Goal: Transaction & Acquisition: Book appointment/travel/reservation

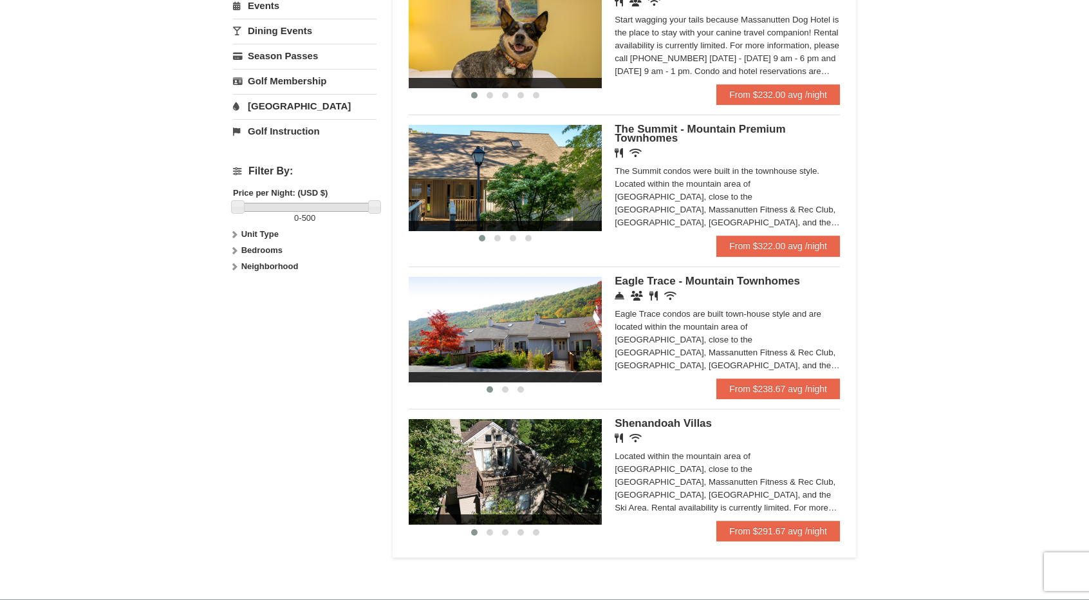
scroll to position [451, 0]
click at [493, 353] on img at bounding box center [505, 330] width 193 height 106
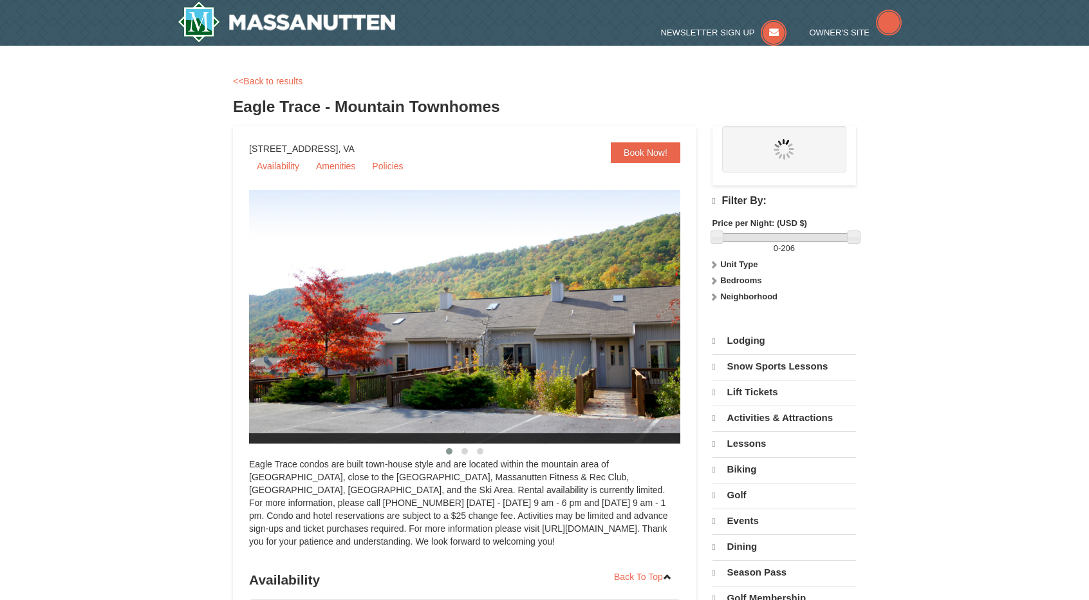
select select "9"
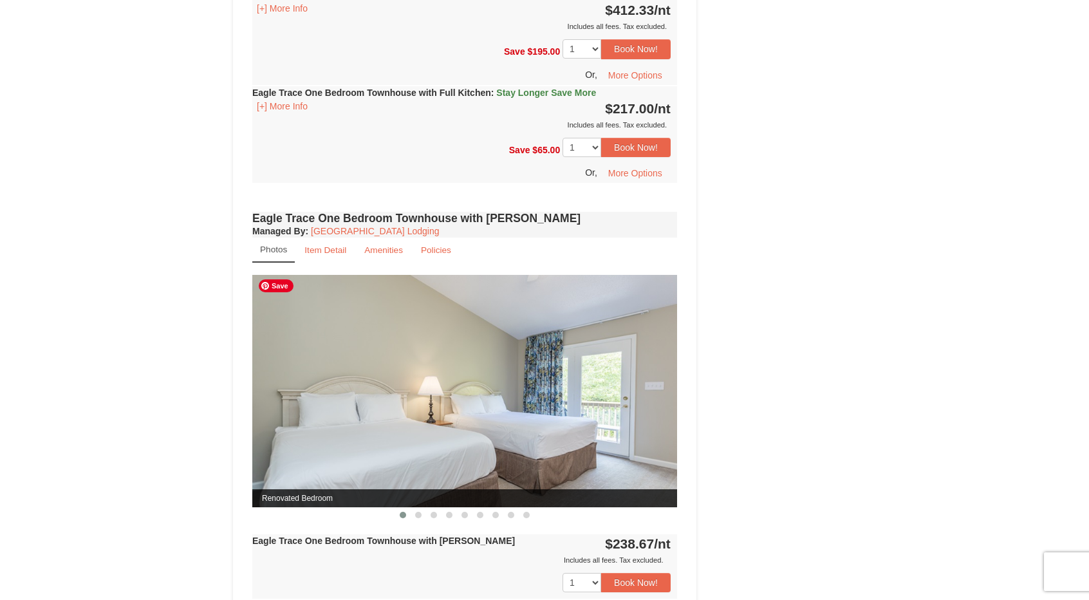
scroll to position [965, 0]
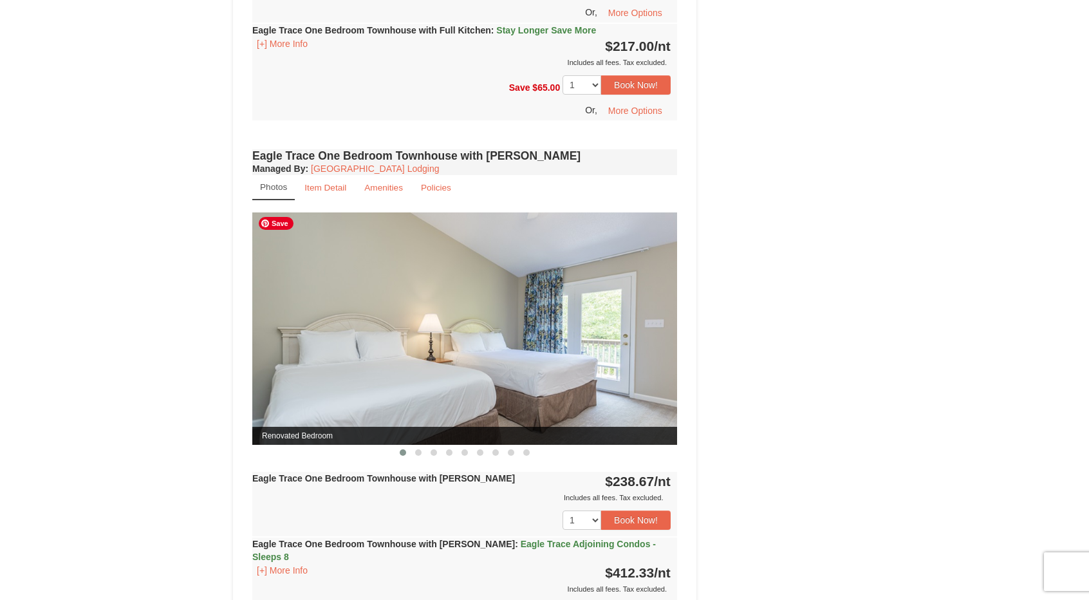
click at [566, 386] on img at bounding box center [464, 328] width 425 height 232
click at [417, 450] on span at bounding box center [418, 452] width 6 height 6
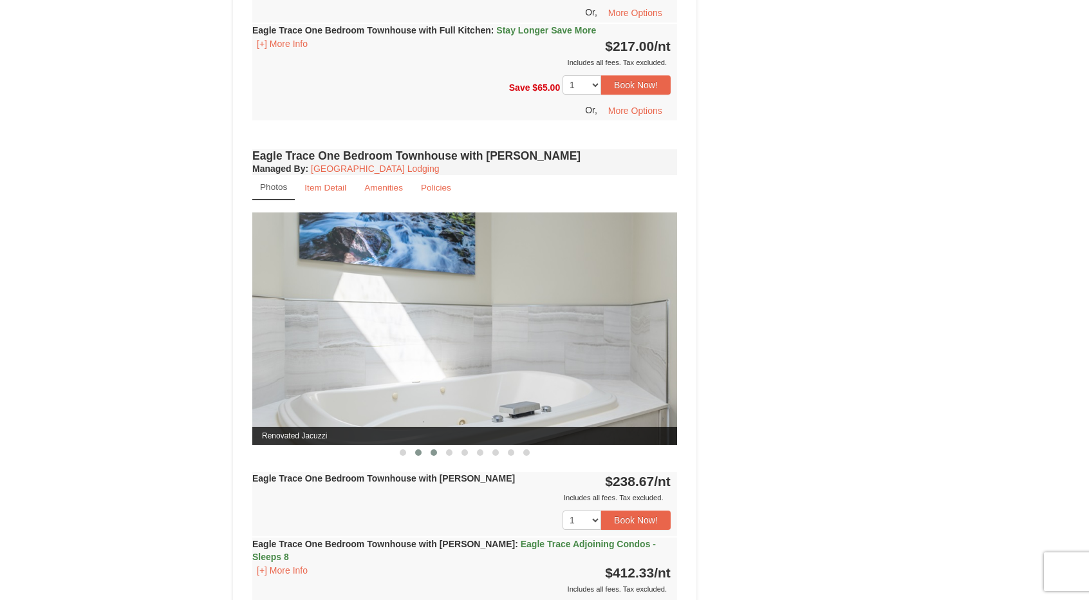
click at [433, 450] on span at bounding box center [434, 452] width 6 height 6
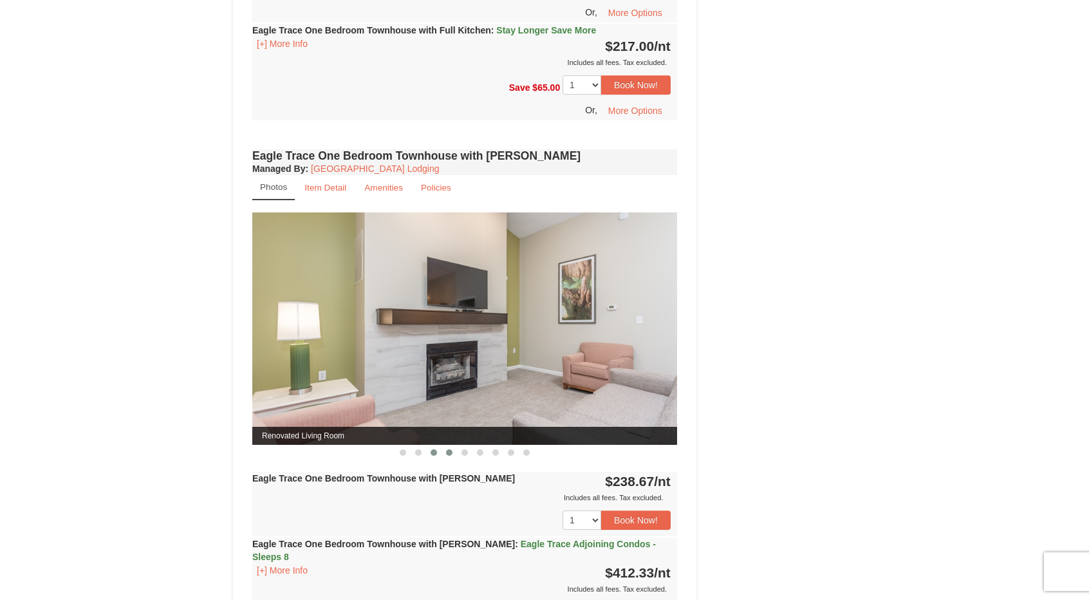
click at [444, 450] on button at bounding box center [449, 452] width 15 height 13
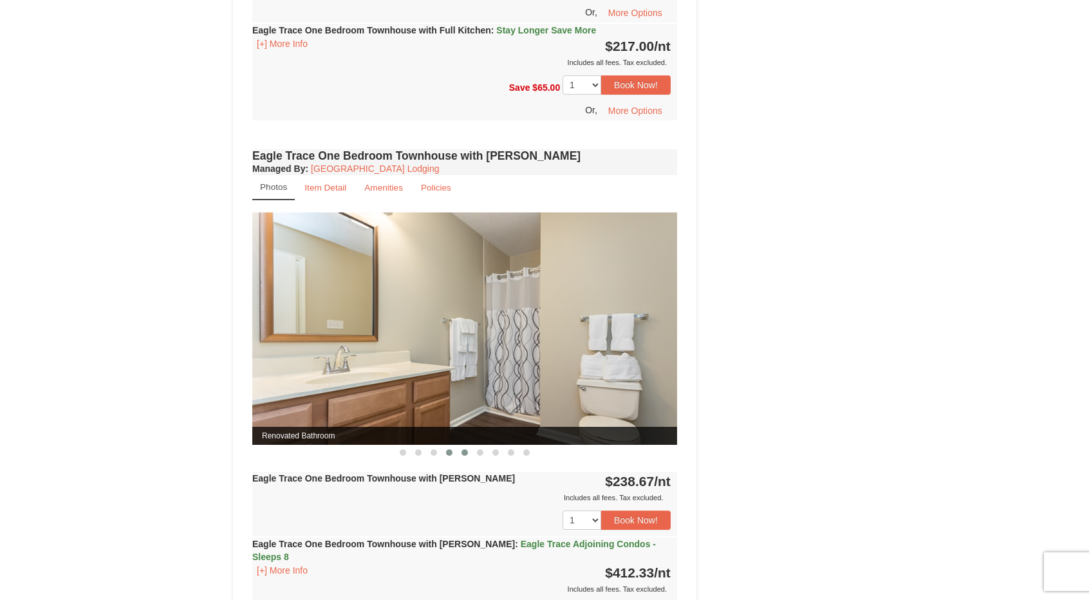
click at [465, 452] on span at bounding box center [464, 452] width 6 height 6
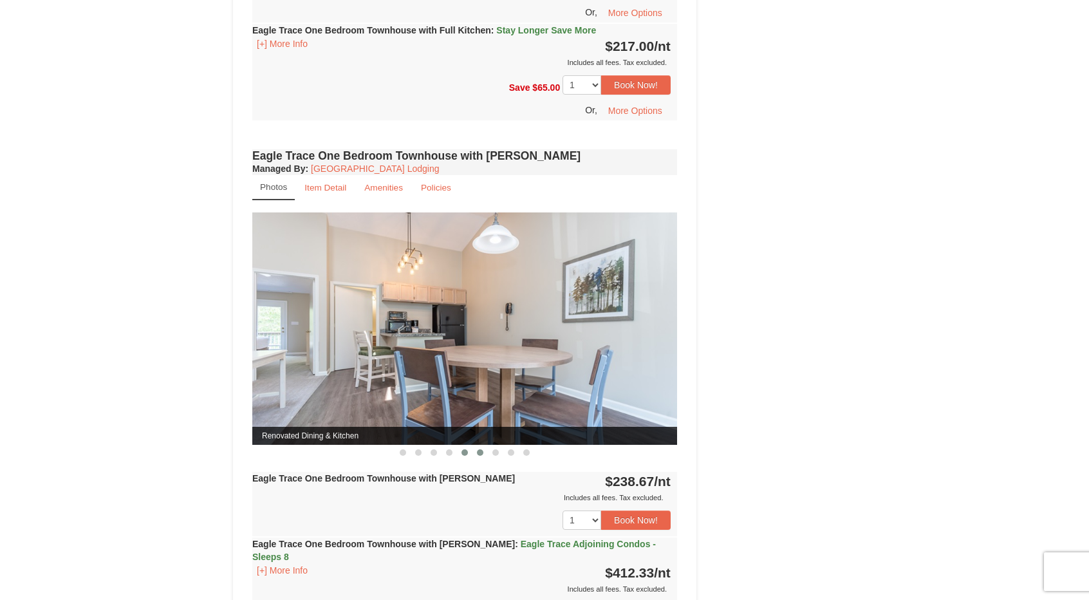
click at [481, 451] on span at bounding box center [480, 452] width 6 height 6
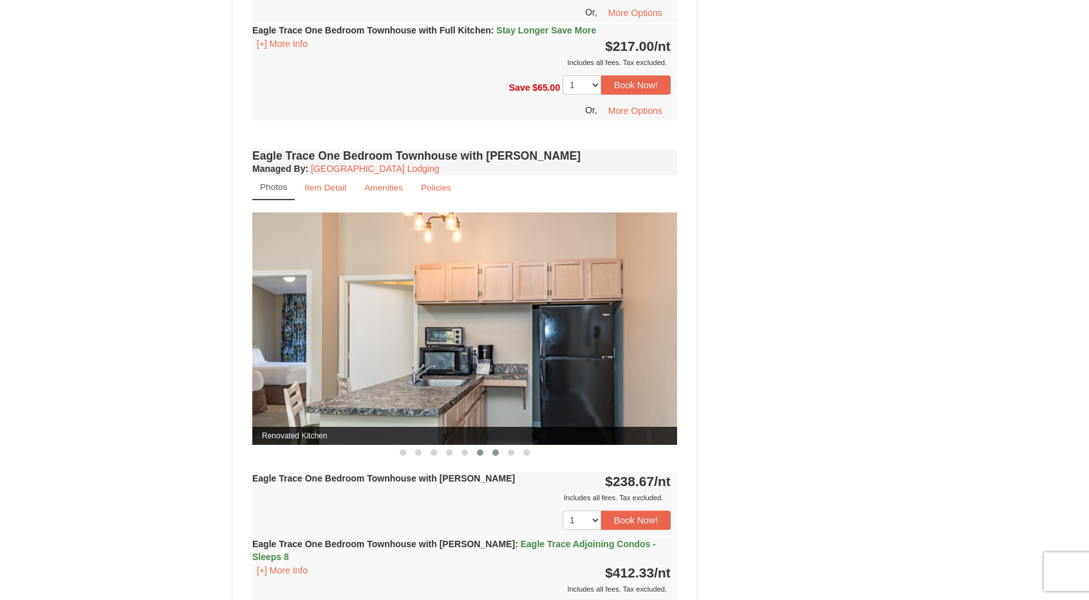
click at [494, 451] on span at bounding box center [495, 452] width 6 height 6
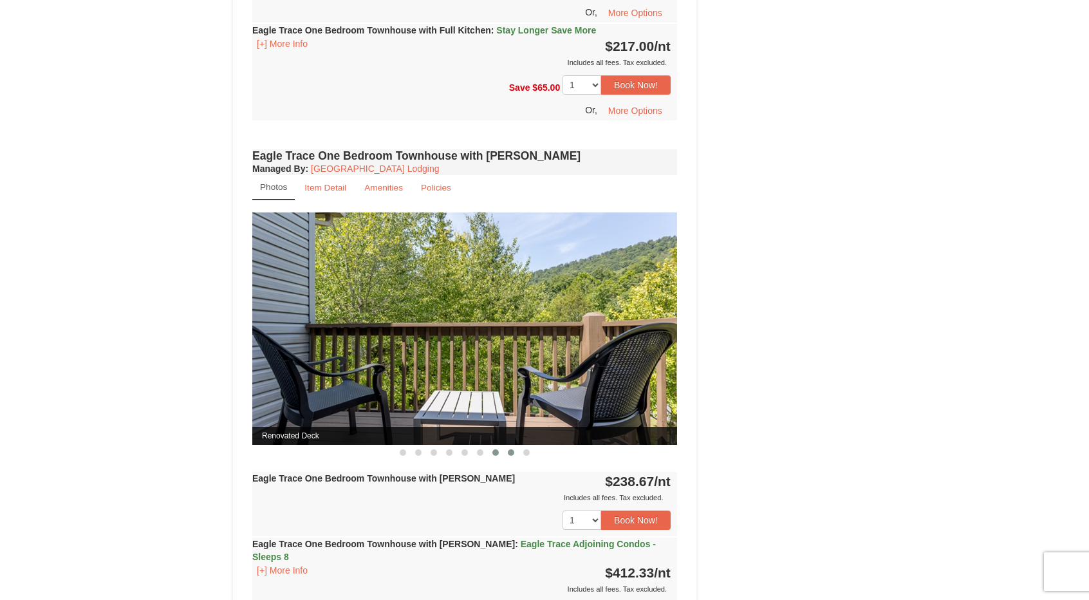
click at [507, 450] on button at bounding box center [510, 452] width 15 height 13
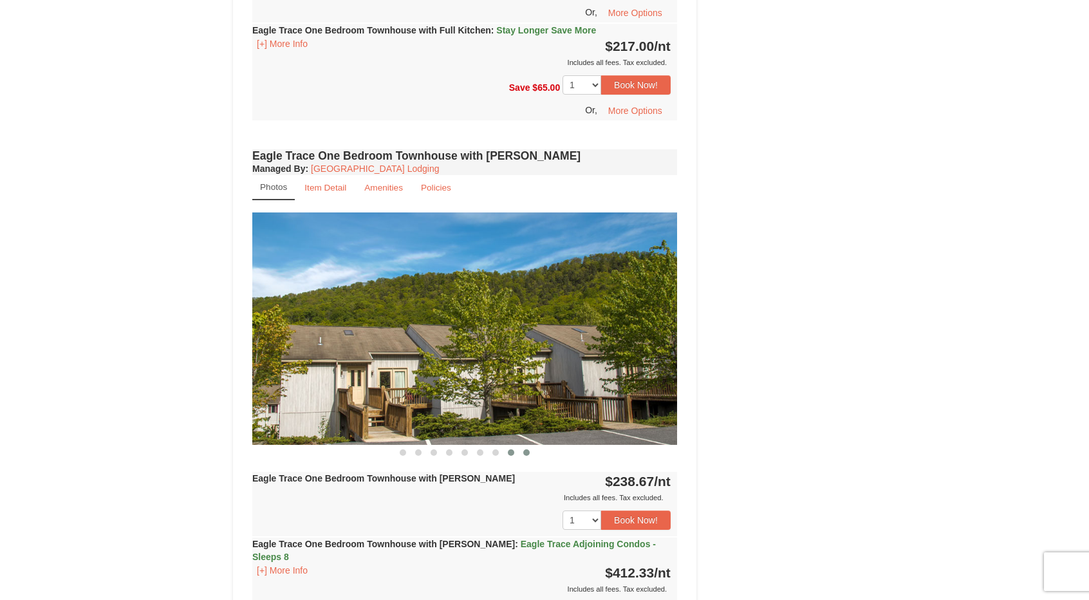
click at [528, 451] on span at bounding box center [526, 452] width 6 height 6
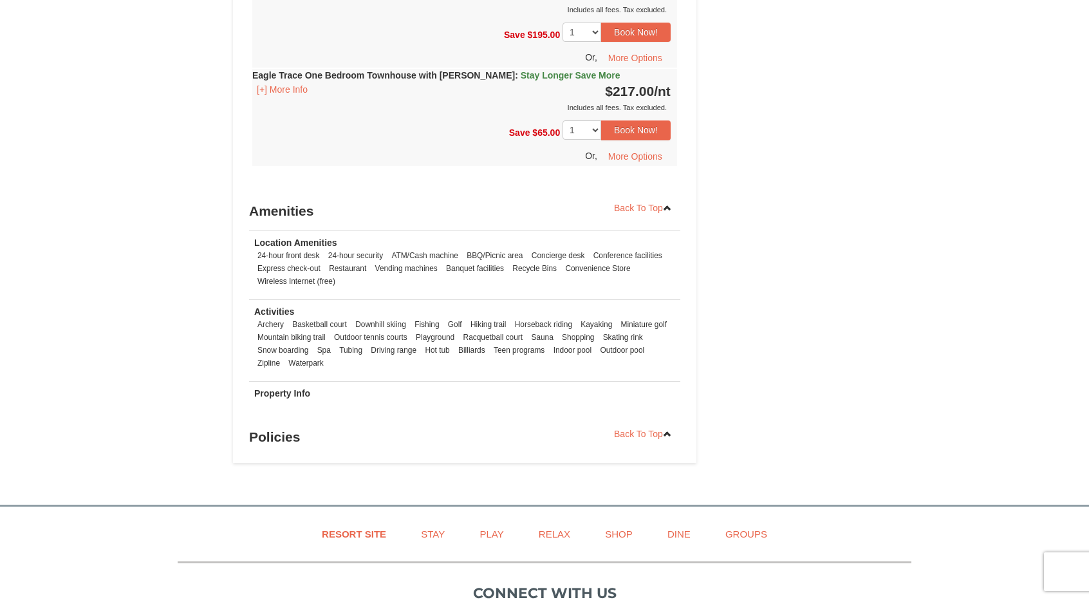
scroll to position [1738, 0]
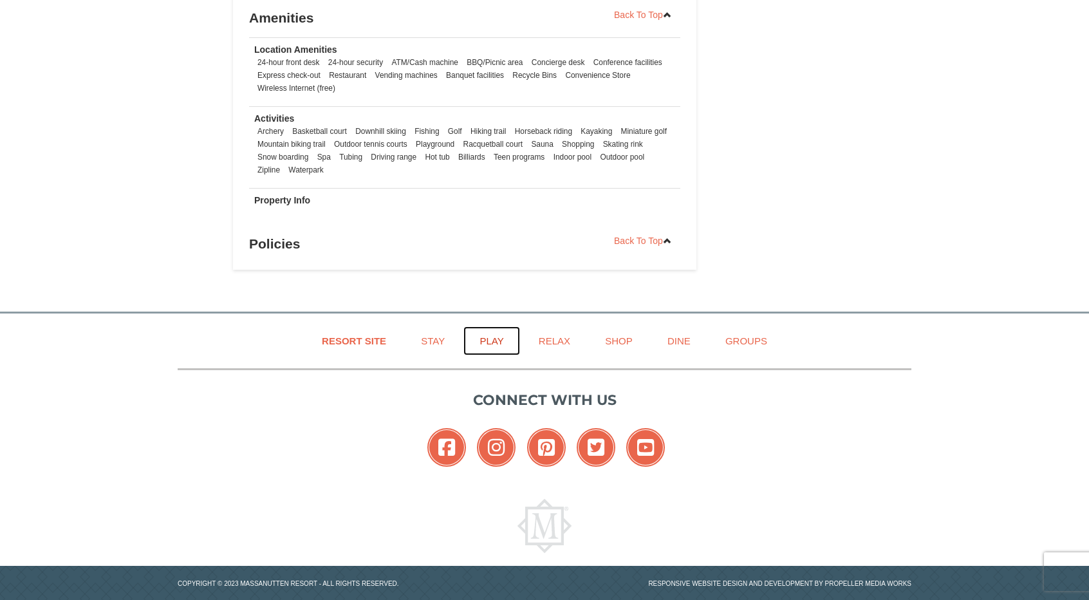
click at [500, 326] on link "Play" at bounding box center [491, 340] width 56 height 29
